Goal: Information Seeking & Learning: Understand process/instructions

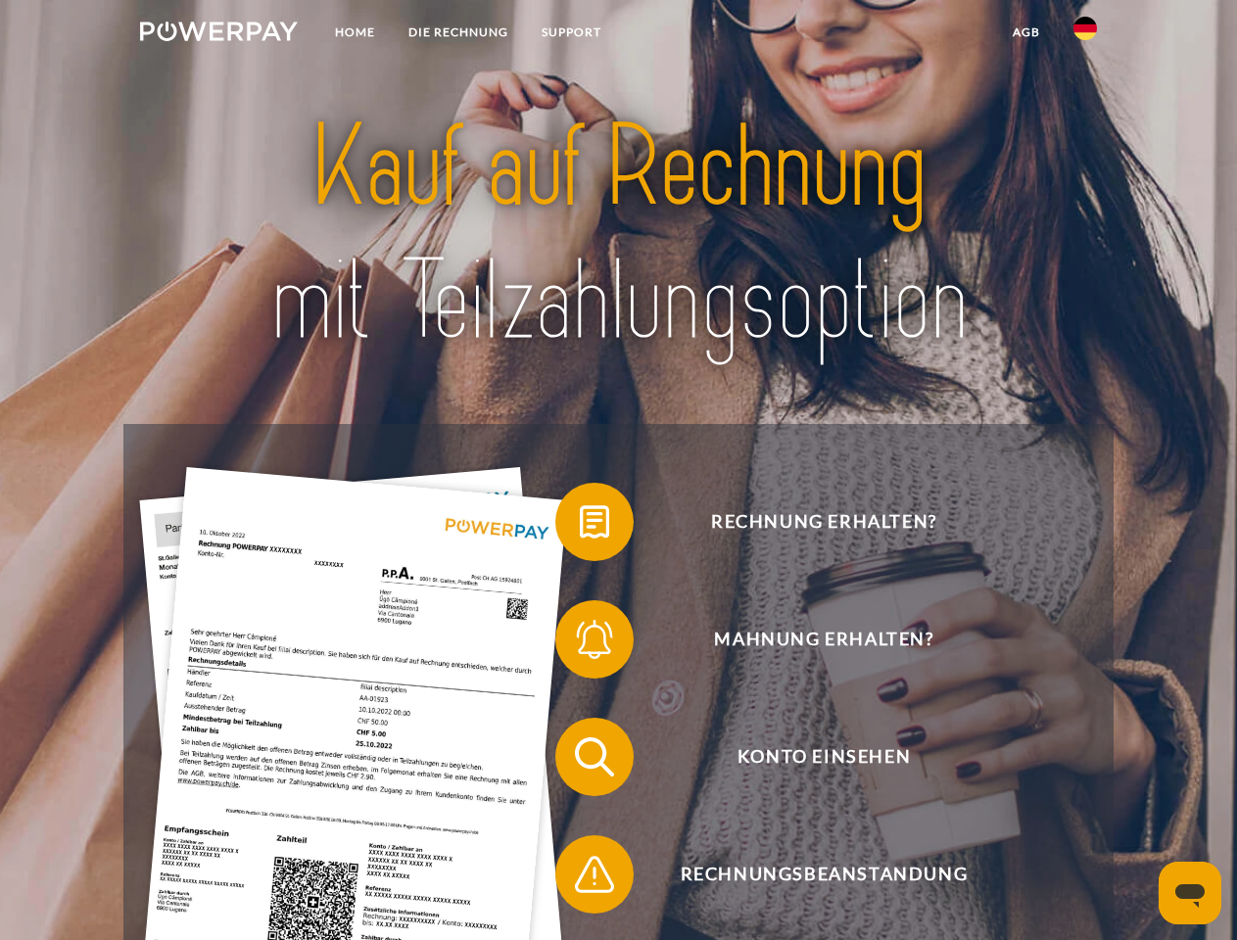
click at [218, 34] on img at bounding box center [219, 32] width 158 height 20
click at [1085, 34] on img at bounding box center [1086, 29] width 24 height 24
click at [1026, 32] on link "agb" at bounding box center [1026, 32] width 61 height 35
click at [580, 526] on span at bounding box center [565, 522] width 98 height 98
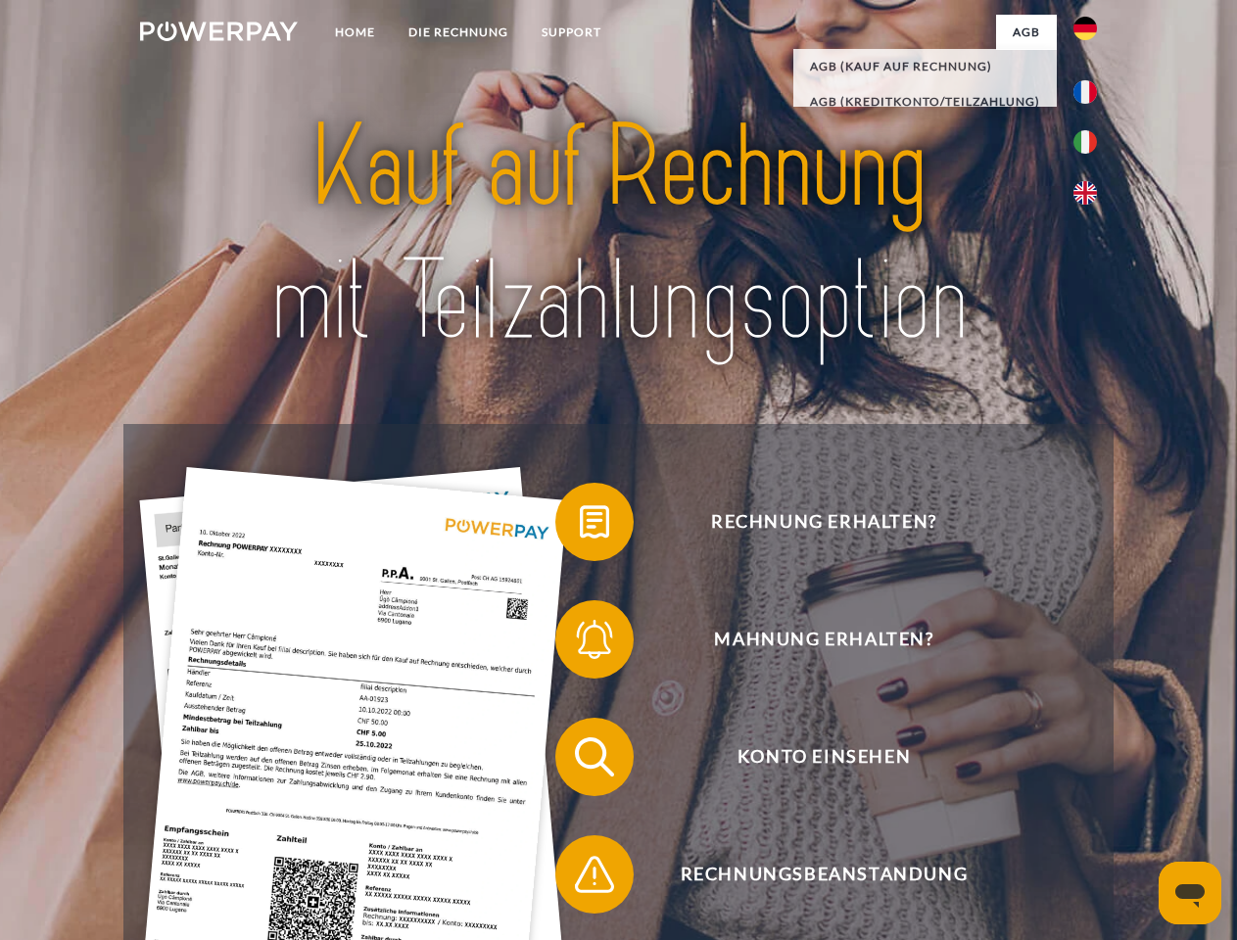
click at [580, 644] on span at bounding box center [565, 640] width 98 height 98
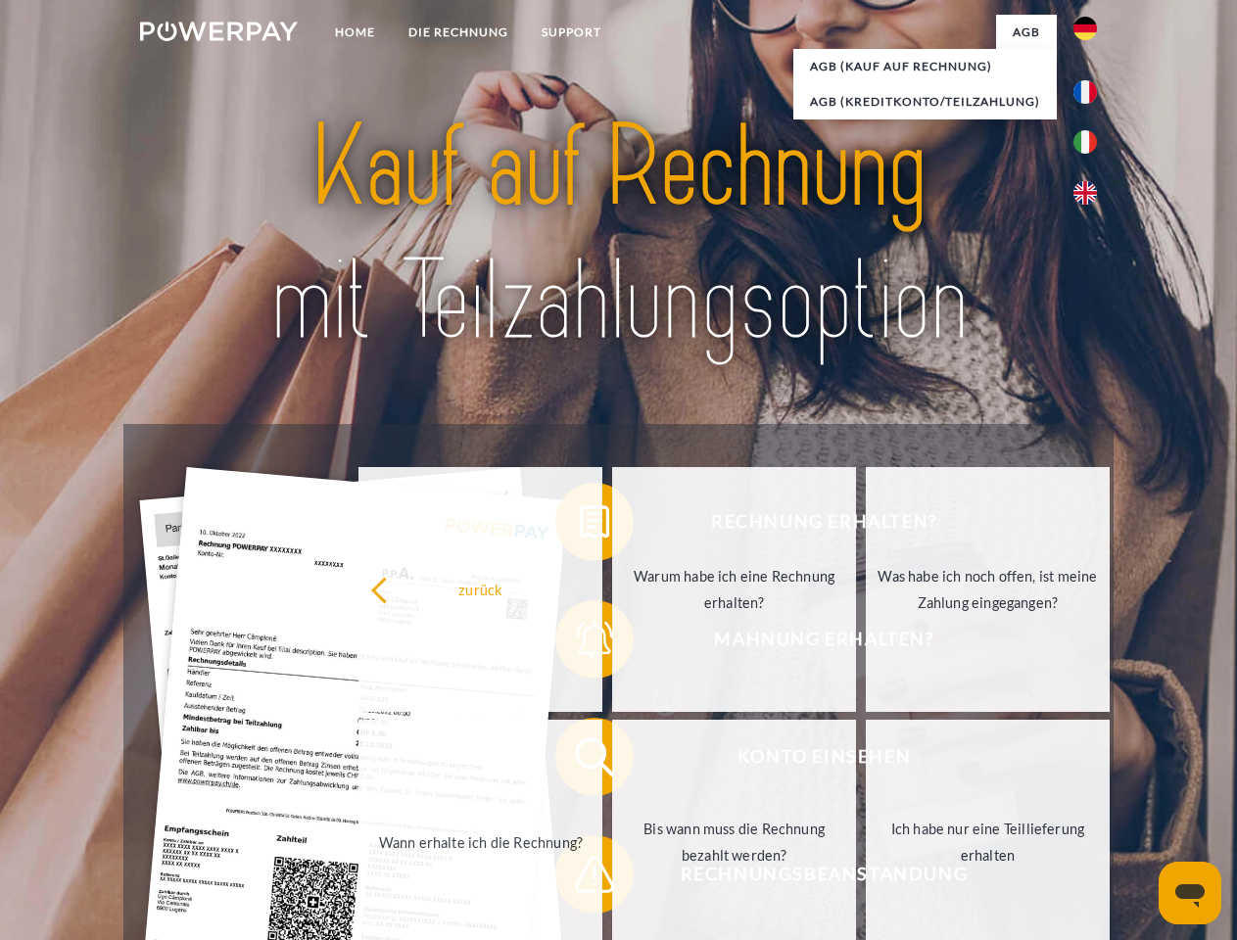
click at [612, 761] on link "Bis wann muss die Rechnung bezahlt werden?" at bounding box center [734, 842] width 244 height 245
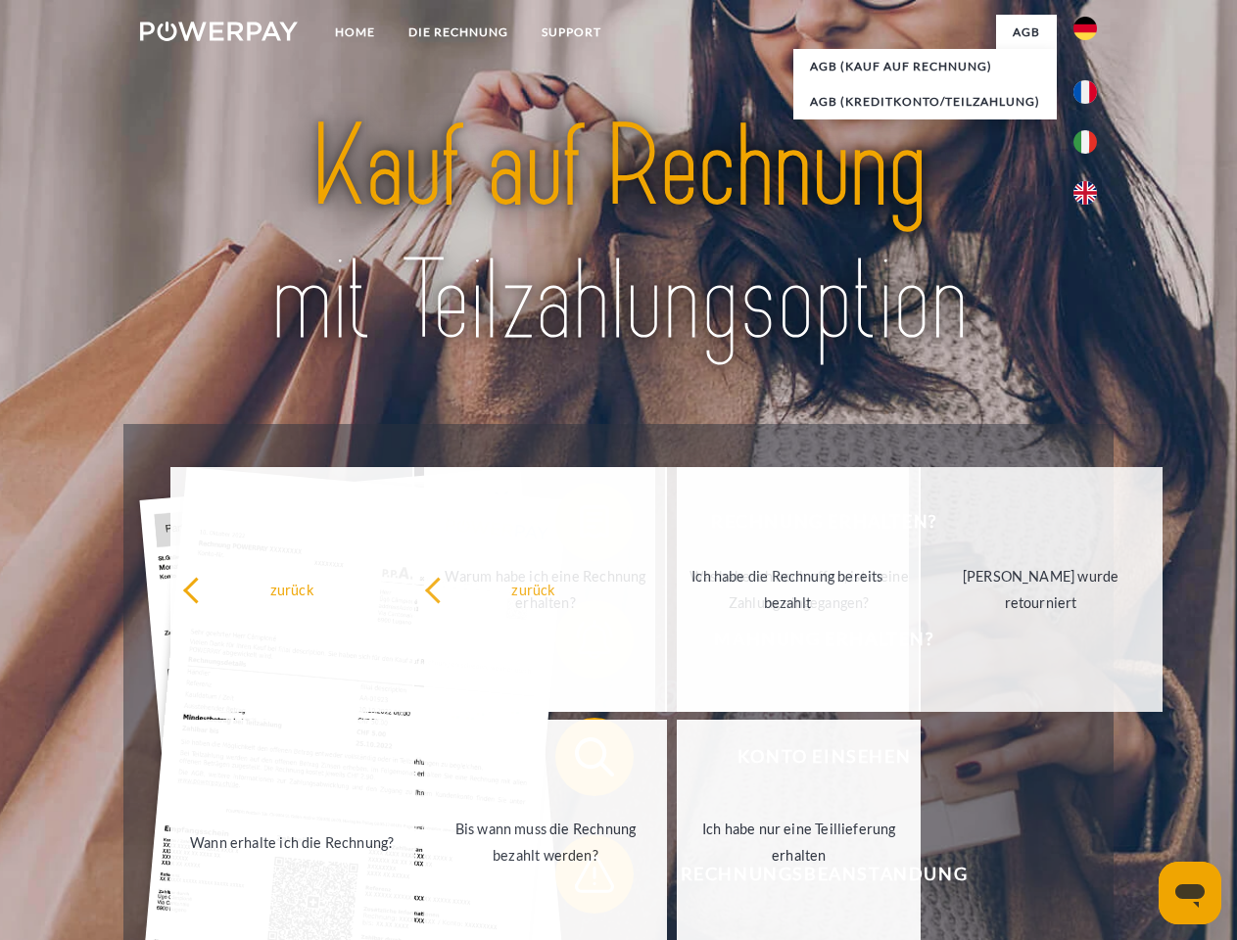
click at [580, 879] on span at bounding box center [565, 875] width 98 height 98
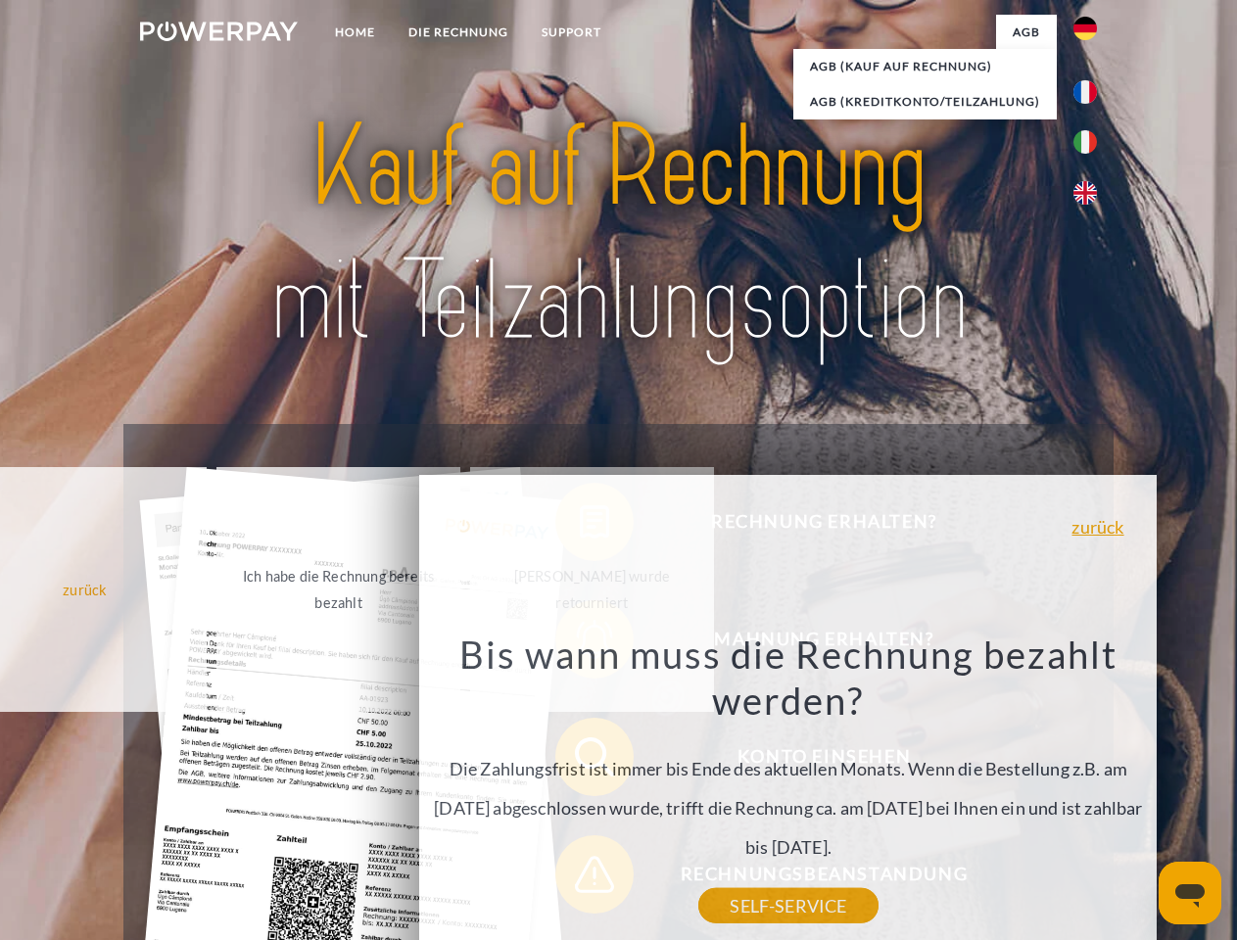
click at [1190, 893] on icon "Messaging-Fenster öffnen" at bounding box center [1190, 897] width 29 height 24
